Goal: Task Accomplishment & Management: Manage account settings

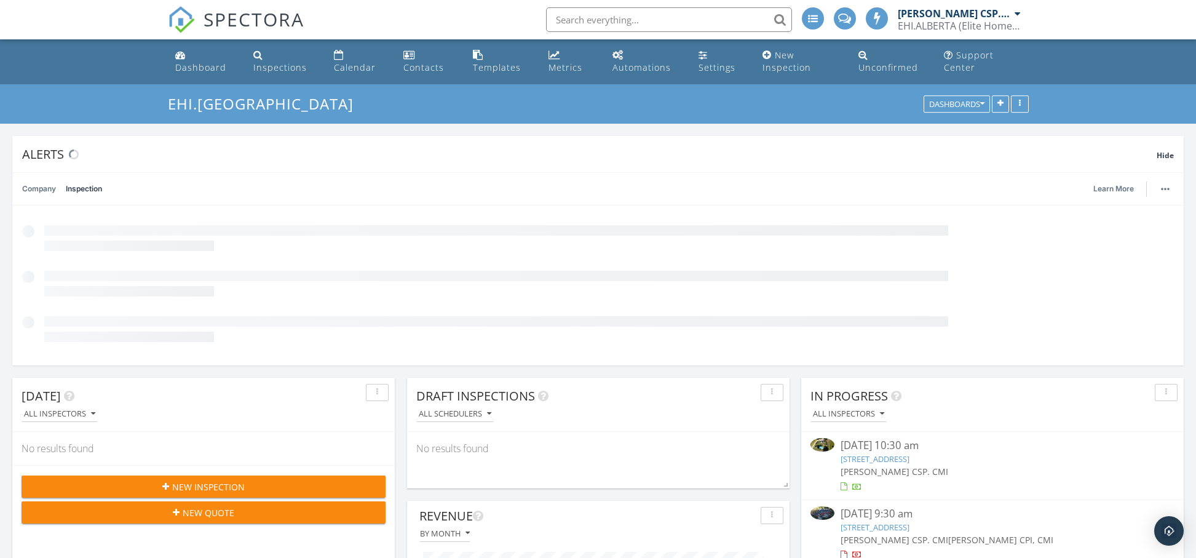
scroll to position [264, 580]
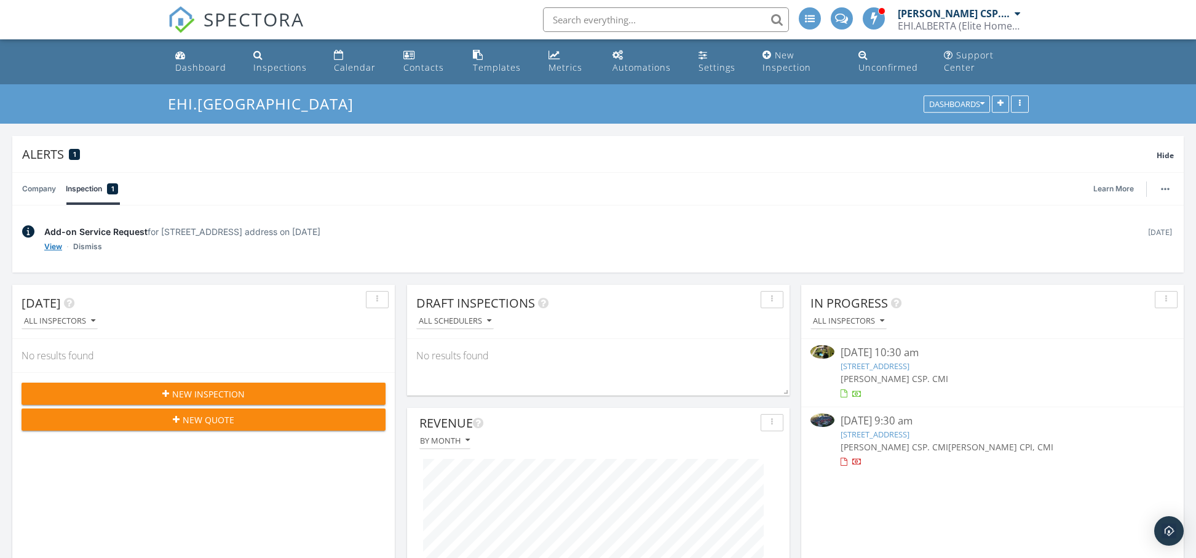
click at [48, 245] on link "View" at bounding box center [53, 246] width 18 height 12
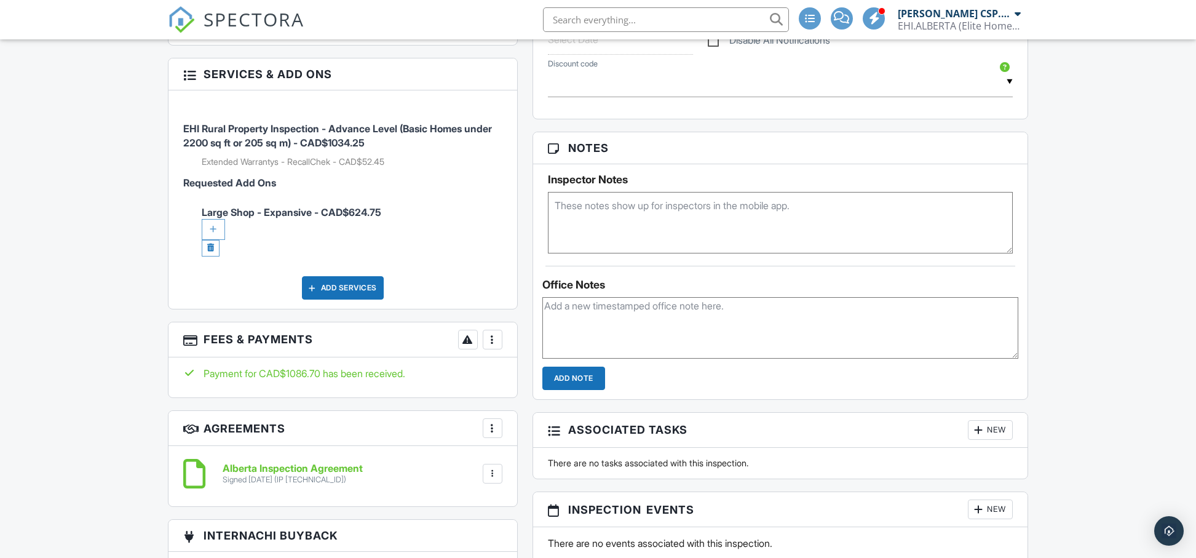
scroll to position [735, 0]
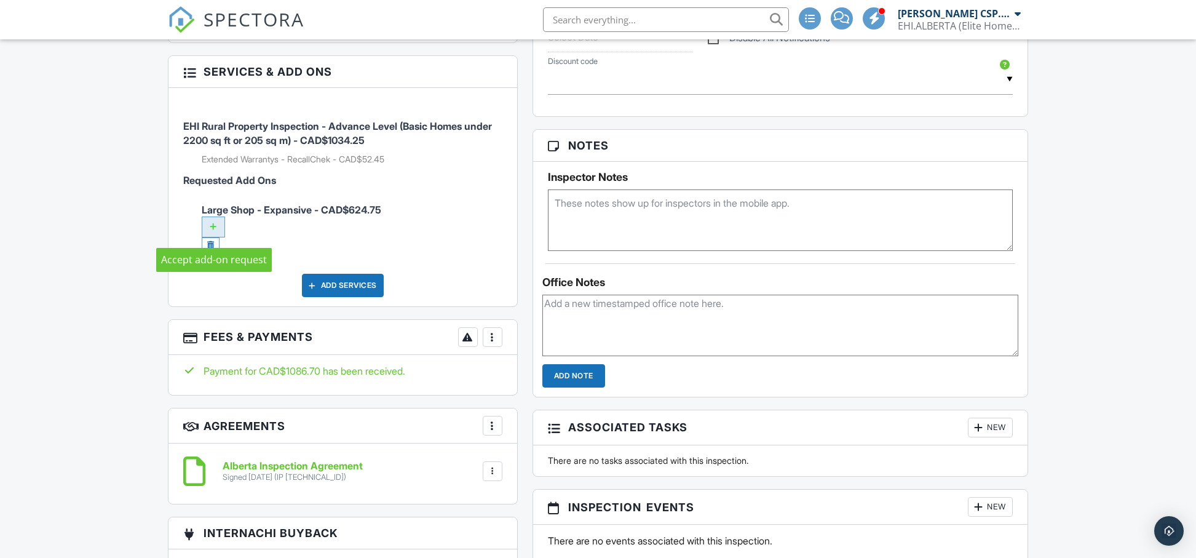
click at [211, 231] on div at bounding box center [213, 226] width 23 height 21
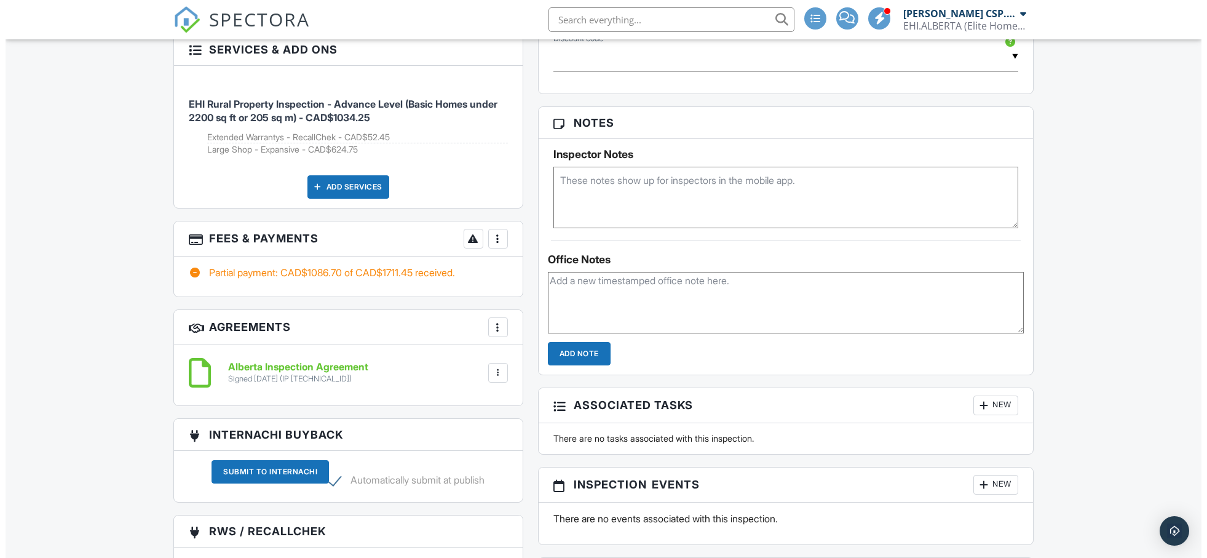
scroll to position [884, 0]
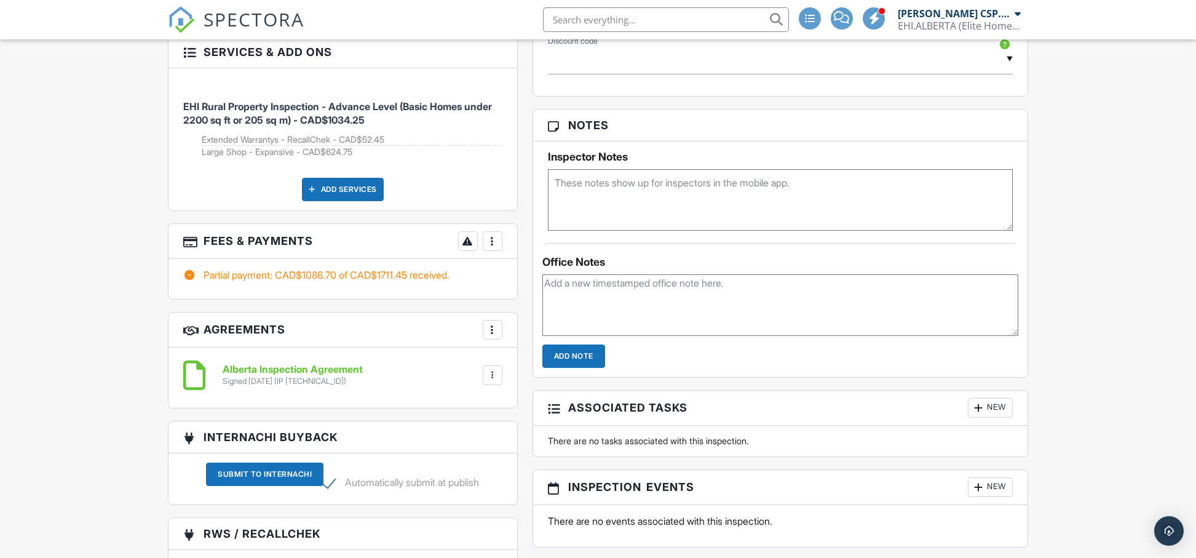
click at [334, 192] on div "Add Services" at bounding box center [343, 189] width 82 height 23
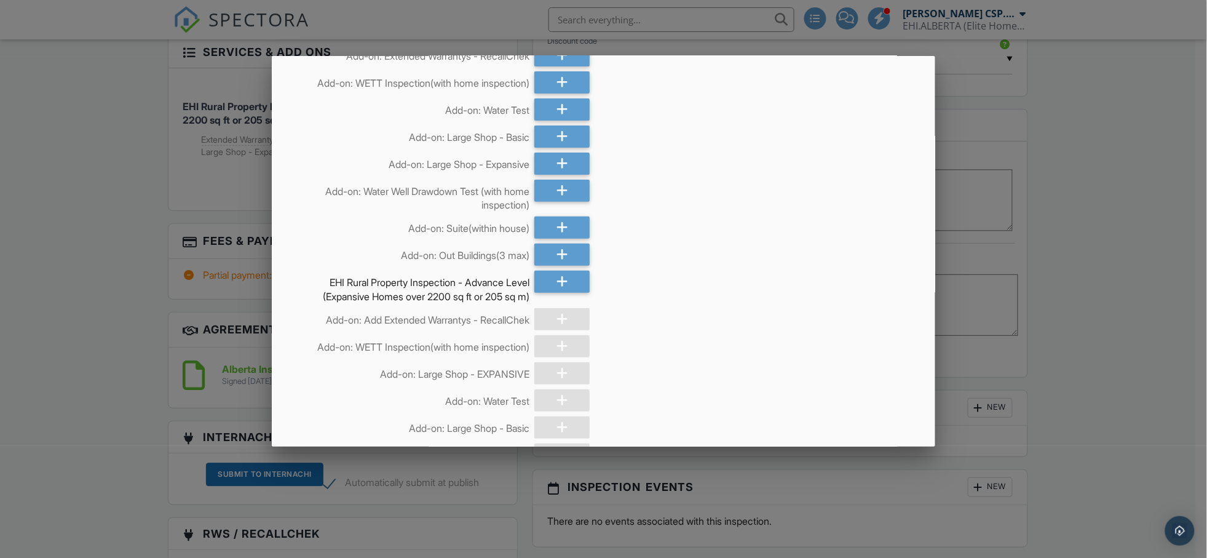
scroll to position [124, 0]
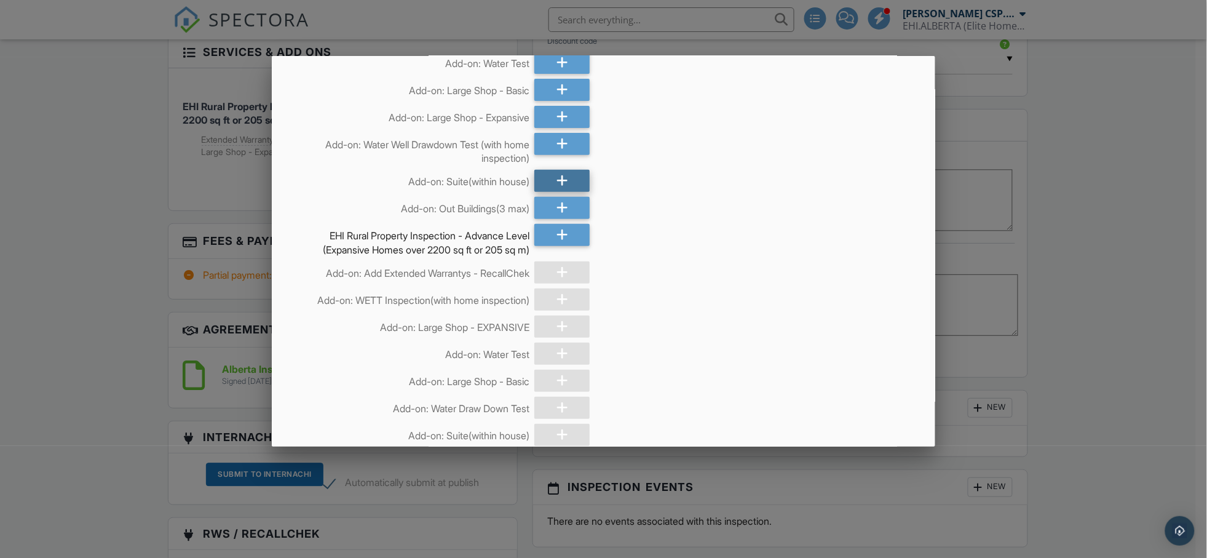
click at [556, 184] on icon at bounding box center [562, 181] width 12 height 22
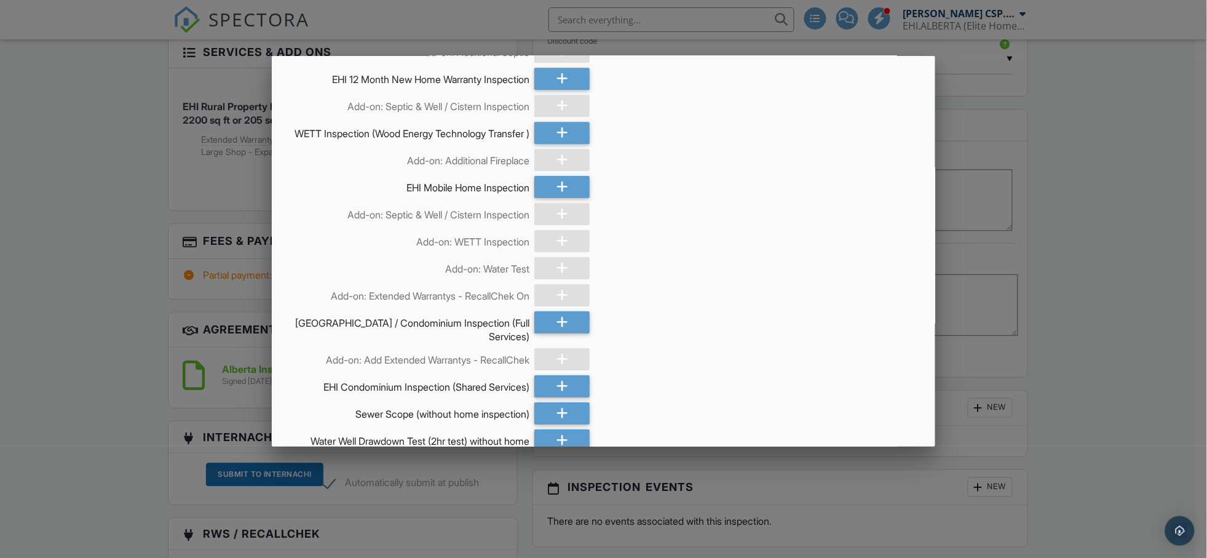
scroll to position [1571, 0]
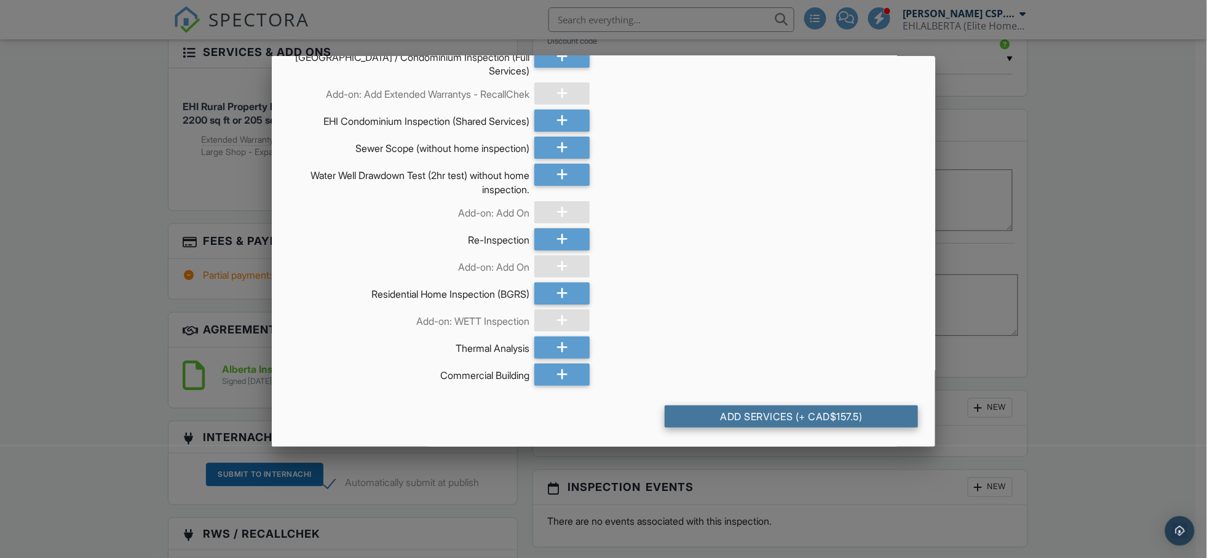
click at [789, 417] on div "Add Services (+ CAD$157.5)" at bounding box center [792, 416] width 254 height 22
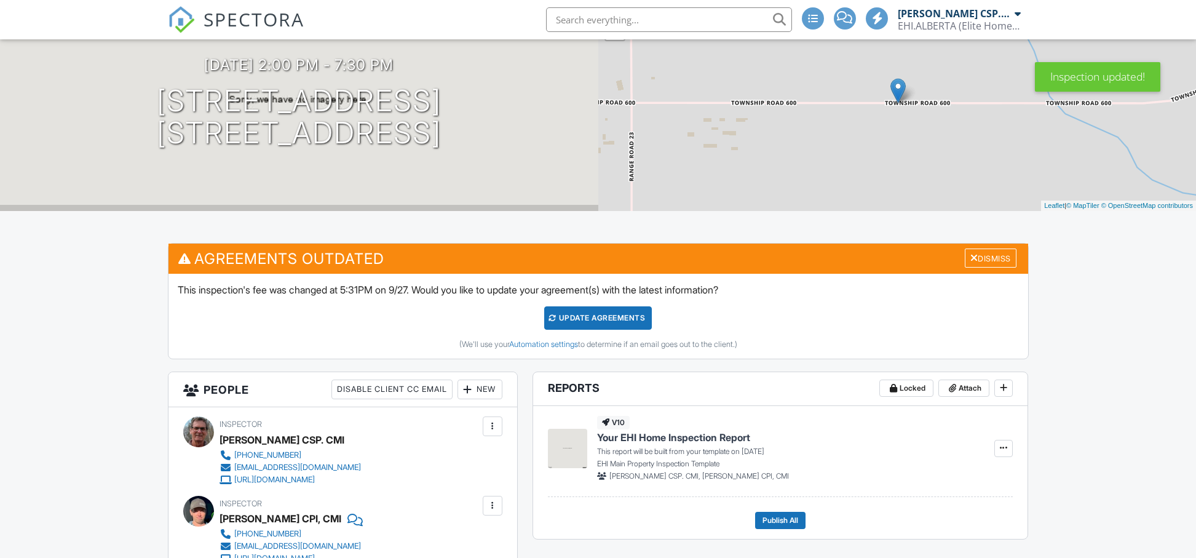
scroll to position [141, 0]
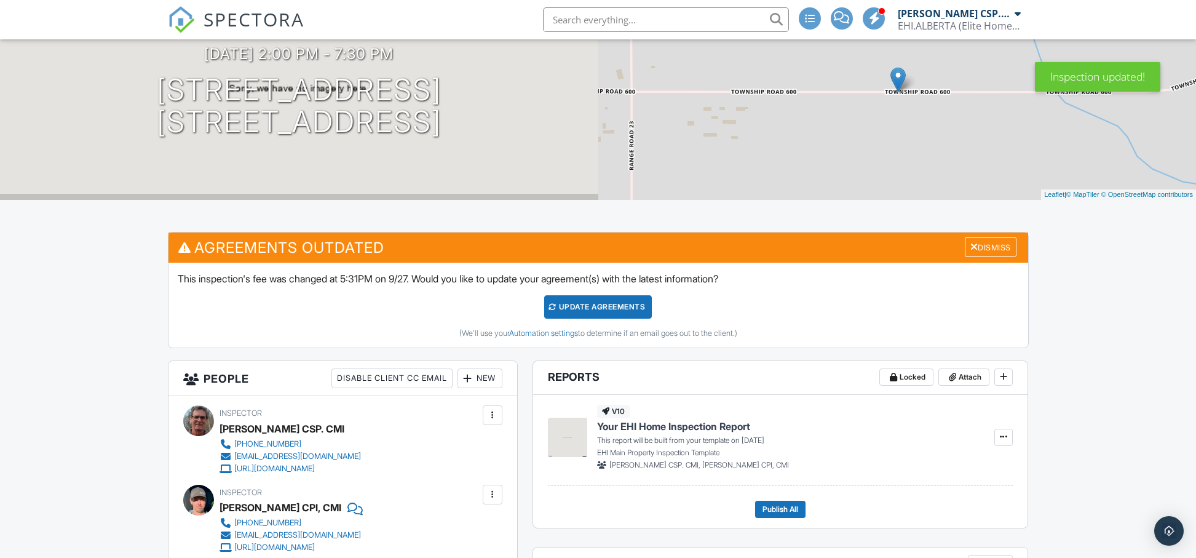
click at [592, 309] on div "Update Agreements" at bounding box center [598, 306] width 108 height 23
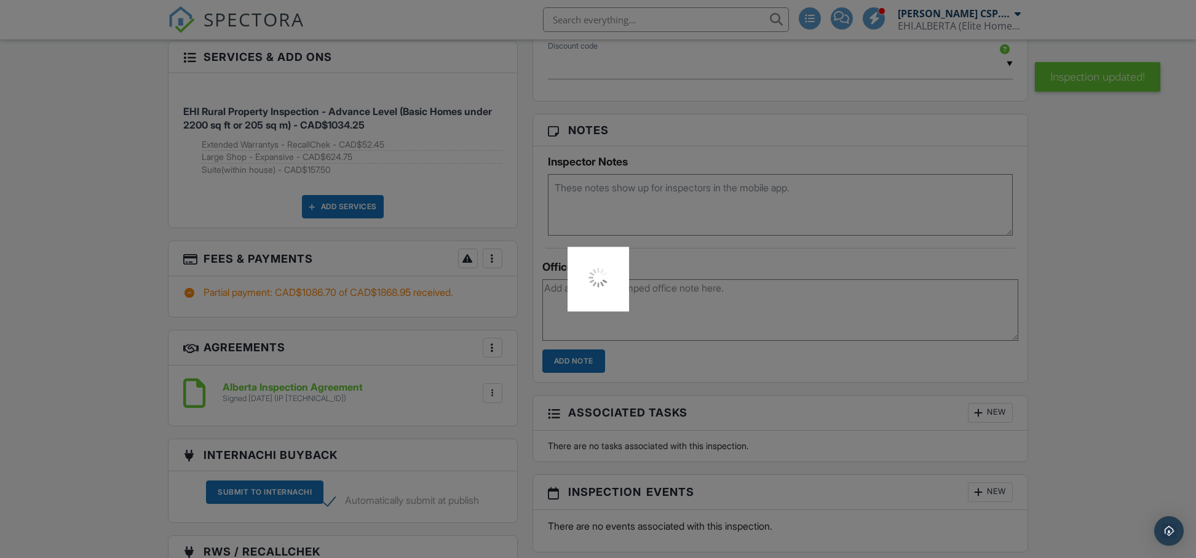
scroll to position [1166, 0]
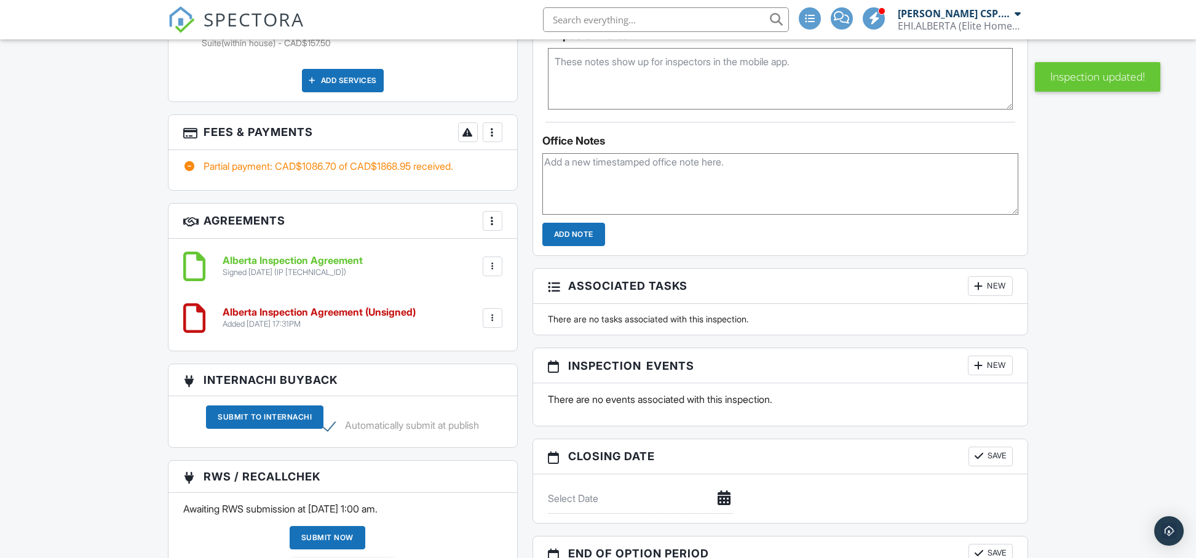
scroll to position [840, 0]
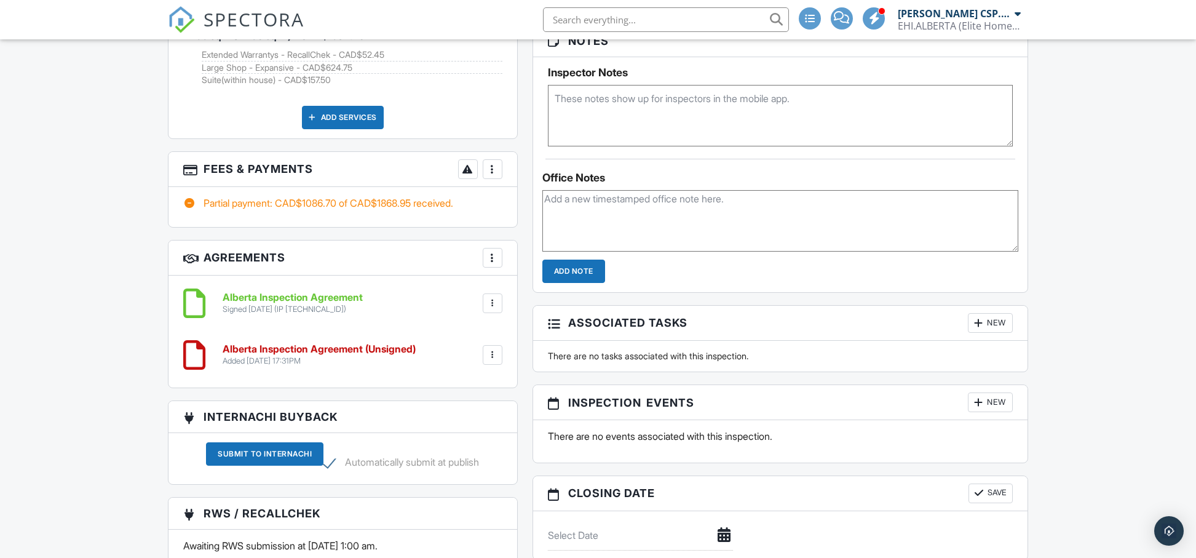
click at [486, 302] on div at bounding box center [492, 303] width 12 height 12
click at [468, 375] on li "Delete" at bounding box center [460, 367] width 70 height 31
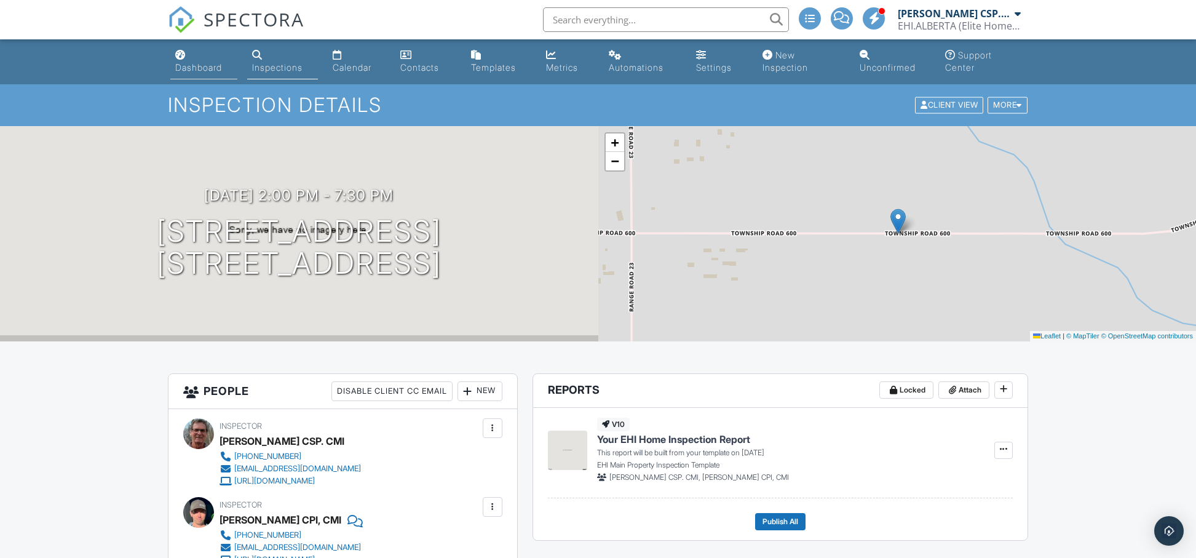
click at [187, 69] on div "Dashboard" at bounding box center [198, 67] width 47 height 10
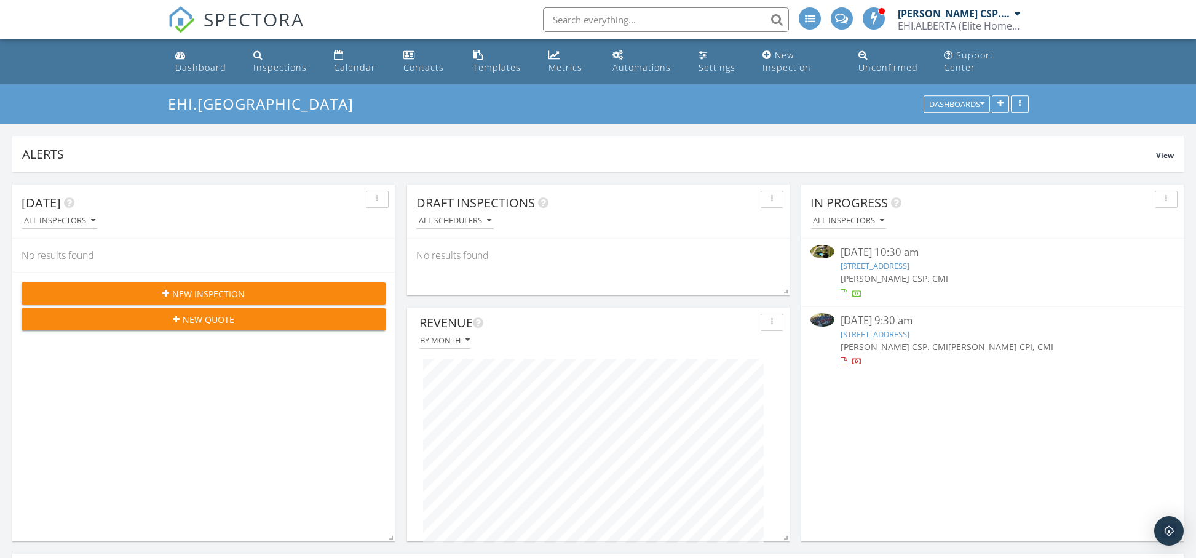
scroll to position [264, 580]
click at [890, 267] on link "14305 Township Rd 554 , AB T7E 3Y6" at bounding box center [874, 265] width 69 height 11
click at [868, 265] on link "14305 Township Rd 554 , AB T7E 3Y6" at bounding box center [874, 265] width 69 height 11
click at [825, 253] on img at bounding box center [822, 252] width 24 height 14
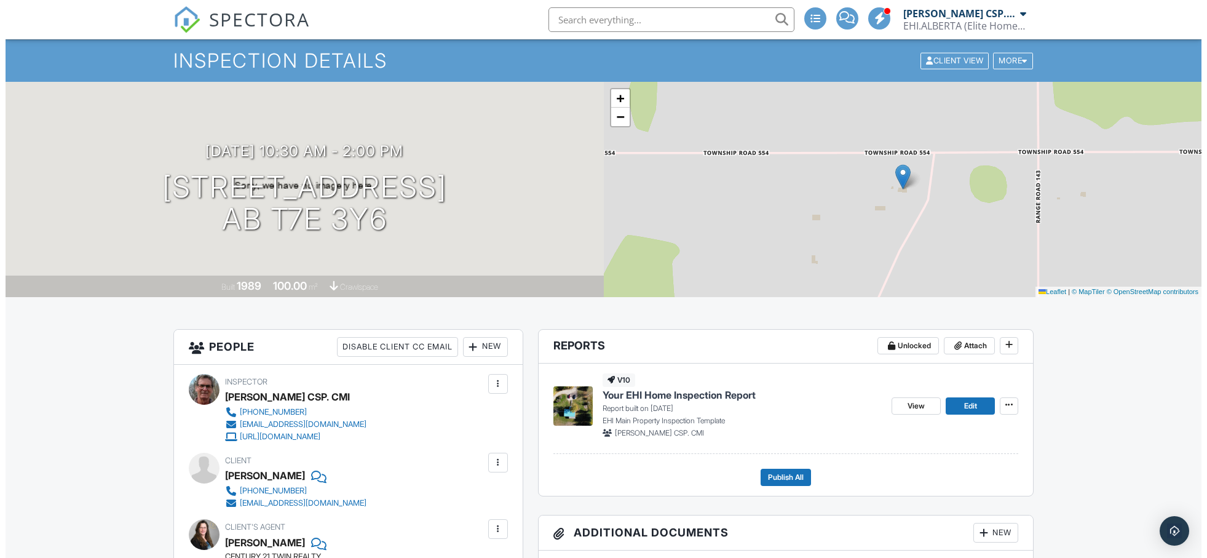
scroll to position [41, 0]
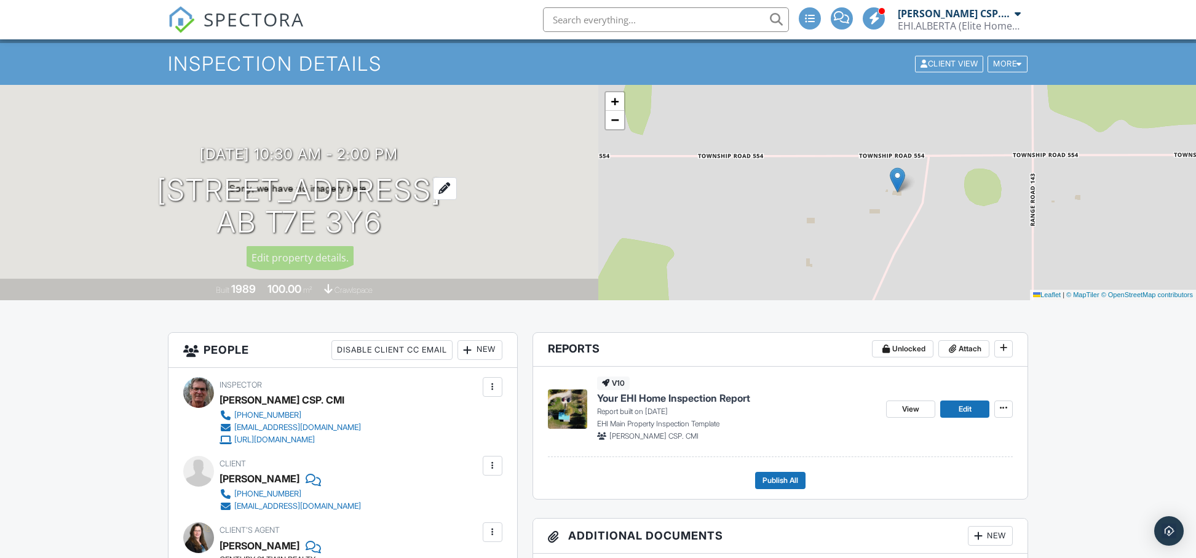
click at [395, 191] on h1 "[STREET_ADDRESS] AB T7E 3Y6" at bounding box center [299, 206] width 285 height 65
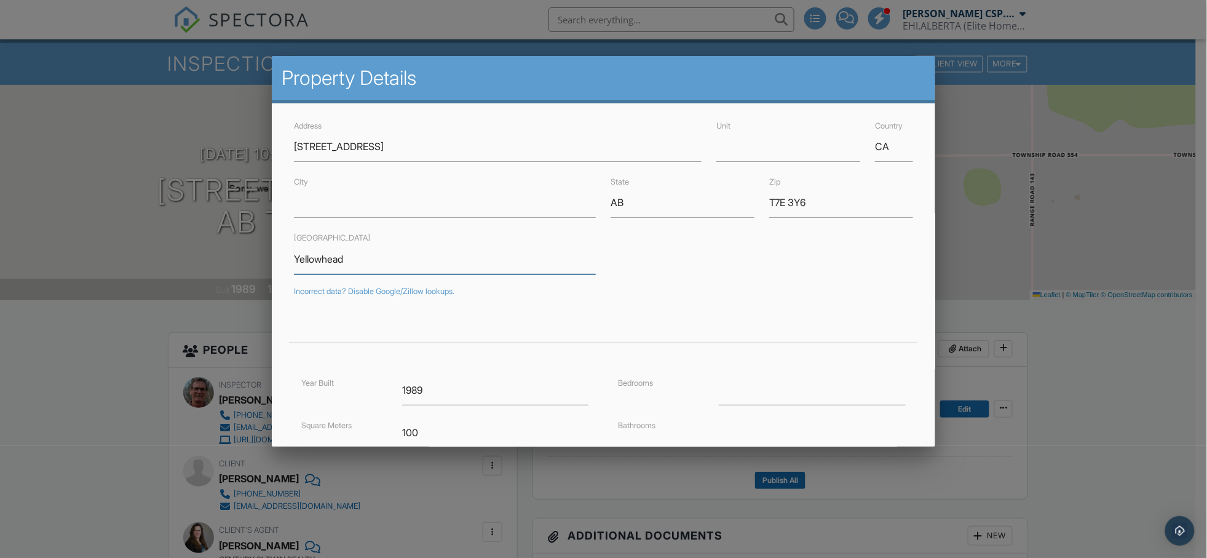
drag, startPoint x: 352, startPoint y: 261, endPoint x: 282, endPoint y: 262, distance: 69.5
click at [282, 262] on div "Address [STREET_ADDRESS] Unit Country [GEOGRAPHIC_DATA] City State AB Zip T7E 3…" at bounding box center [604, 386] width 664 height 567
click at [321, 209] on input "City" at bounding box center [445, 203] width 302 height 30
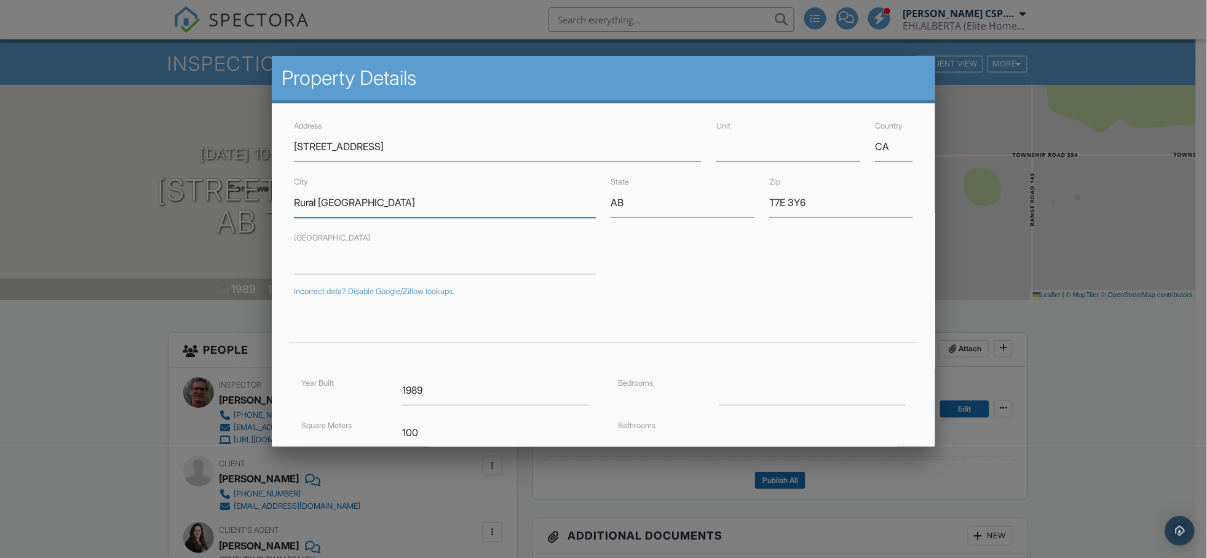
type input "Rural [GEOGRAPHIC_DATA]"
click at [657, 313] on div at bounding box center [603, 326] width 634 height 34
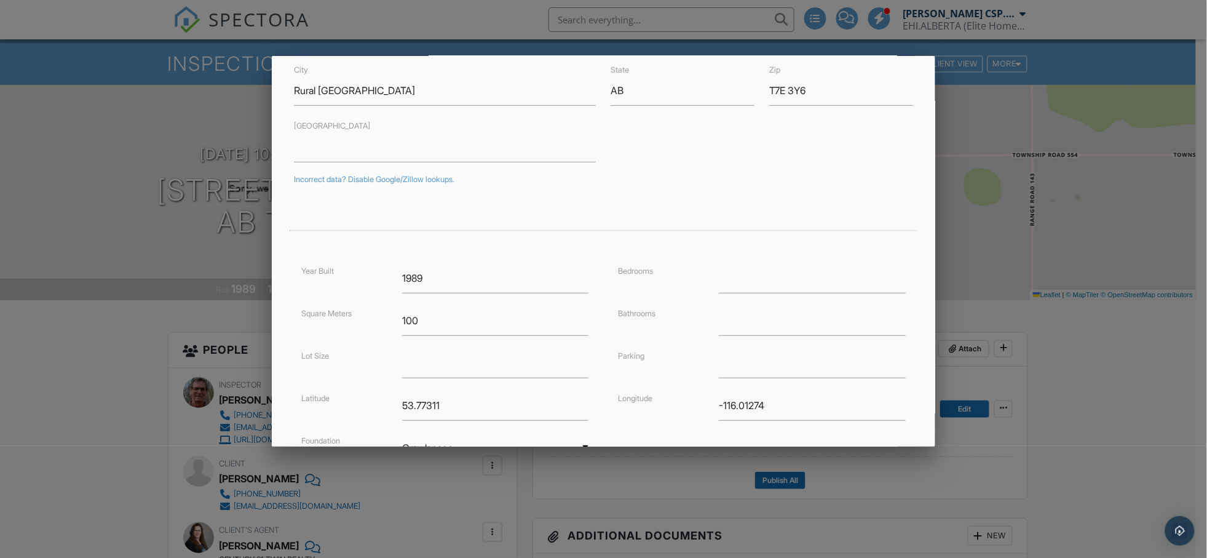
scroll to position [225, 0]
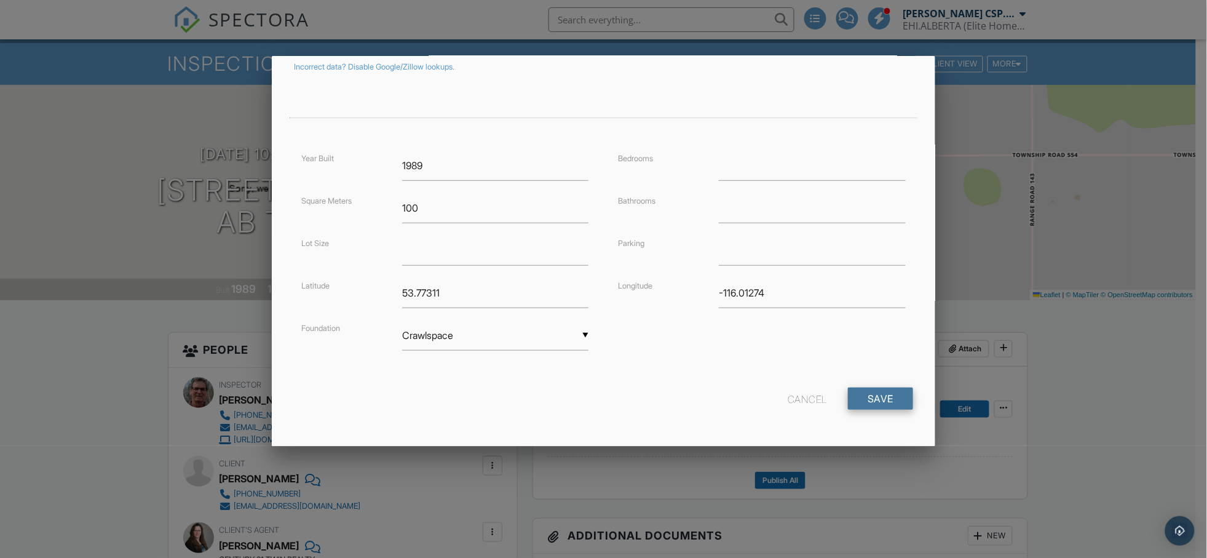
click at [885, 400] on input "Save" at bounding box center [880, 398] width 65 height 22
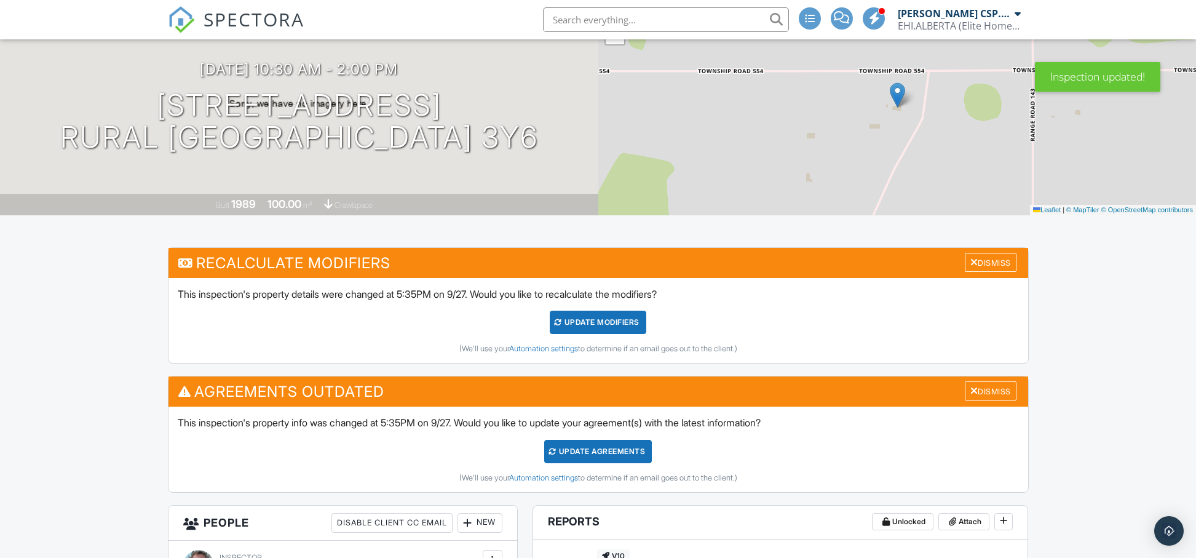
scroll to position [86, 0]
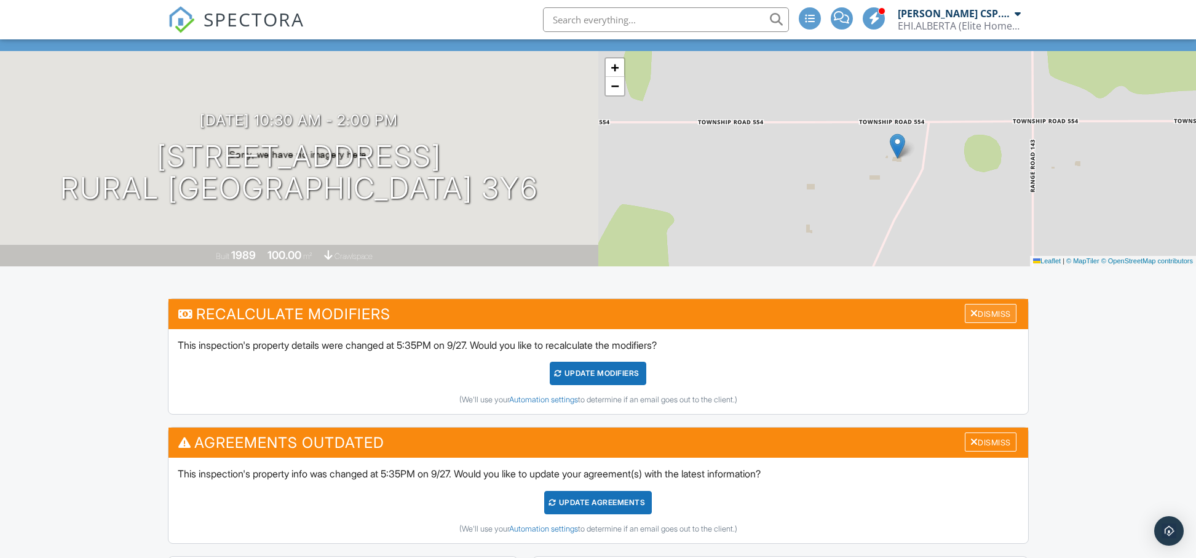
click at [985, 311] on div "Dismiss" at bounding box center [991, 313] width 52 height 19
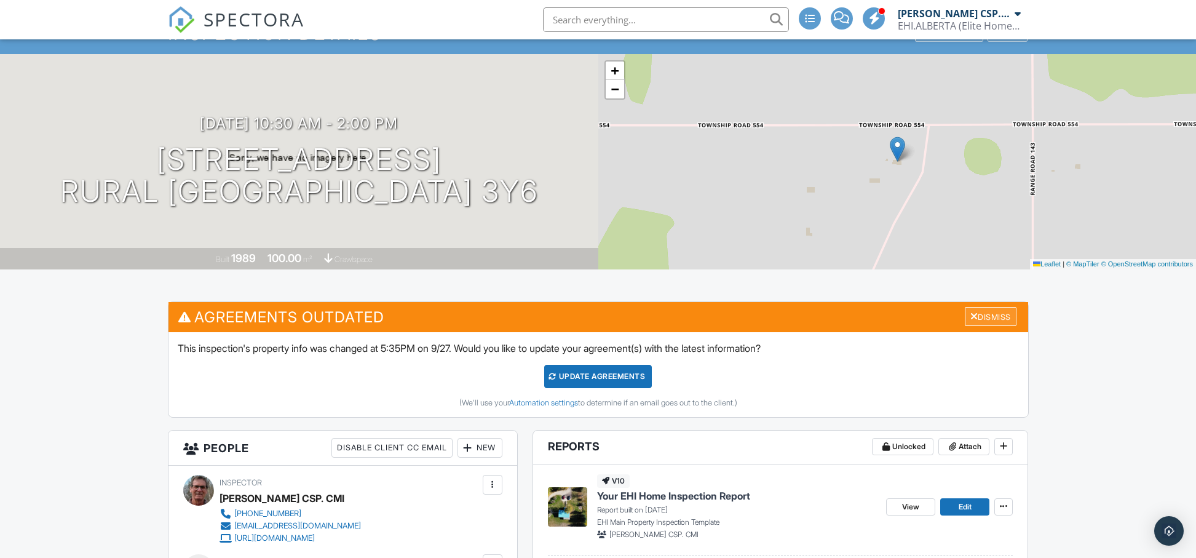
click at [983, 315] on div "Dismiss" at bounding box center [991, 316] width 52 height 19
